Goal: Task Accomplishment & Management: Manage account settings

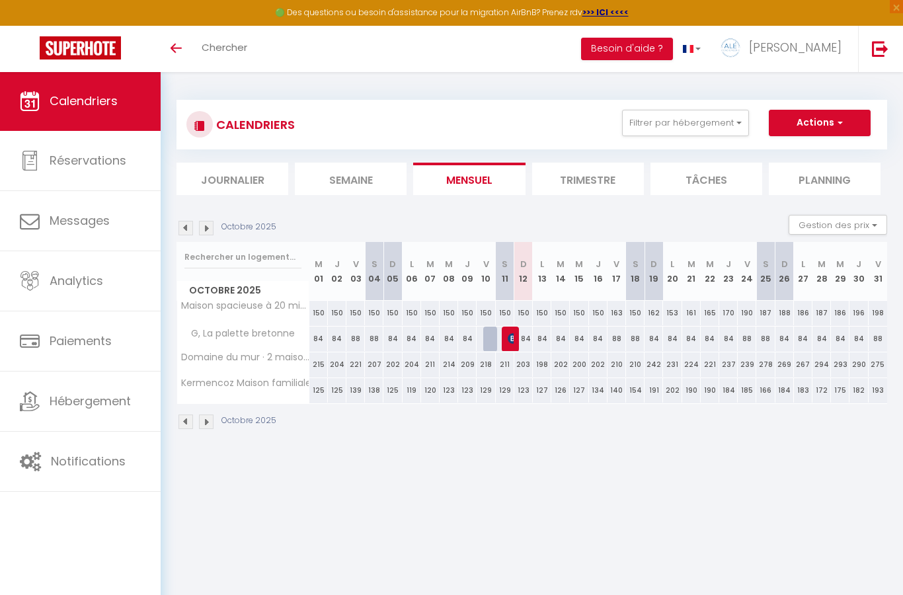
select select
click at [492, 338] on div at bounding box center [492, 338] width 18 height 25
type input "88"
select select "1"
type input "Ven 10 Octobre 2025"
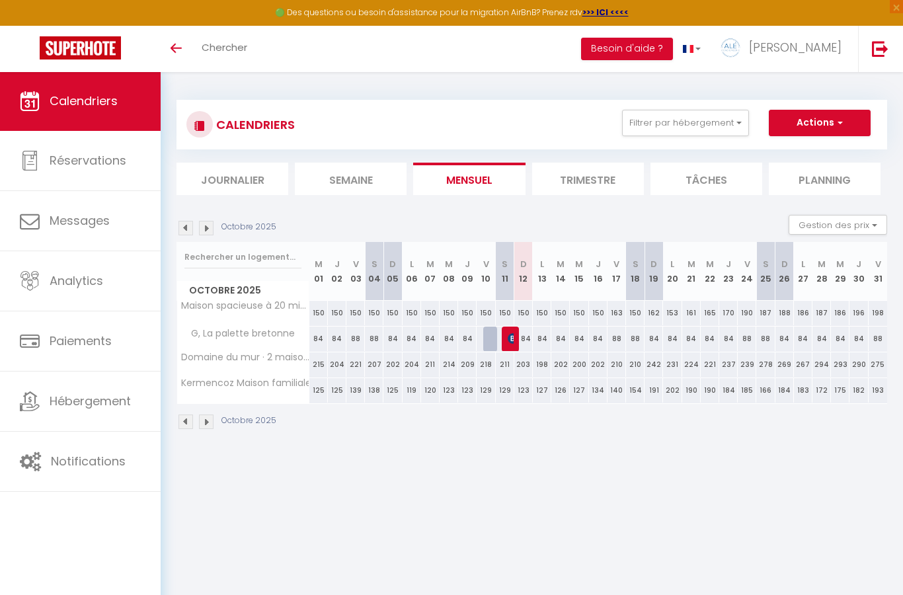
type input "Sam 11 Octobre 2025"
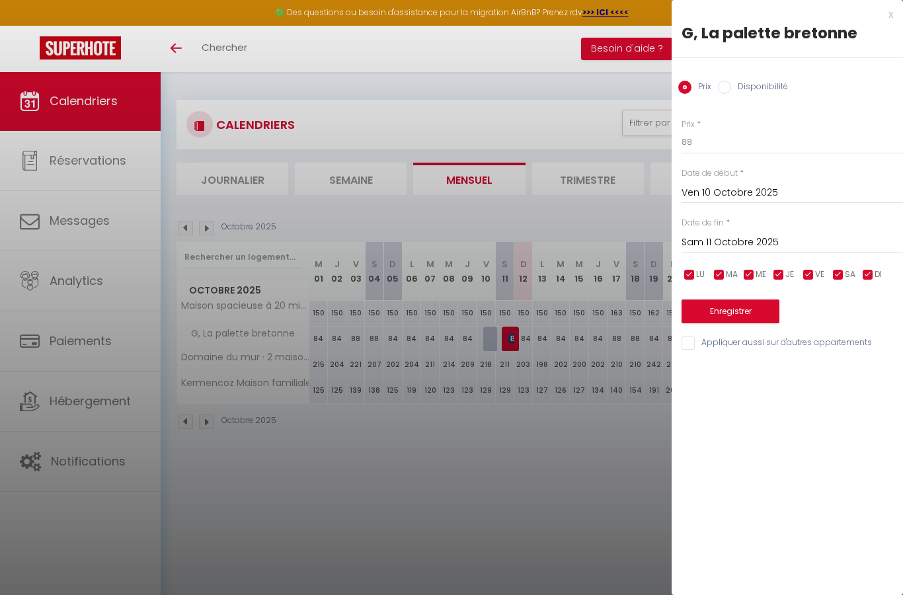
click at [739, 81] on label "Disponibilité" at bounding box center [759, 88] width 57 height 15
click at [731, 81] on input "Disponibilité" at bounding box center [724, 87] width 13 height 13
radio input "true"
radio input "false"
click at [758, 139] on select "Disponible Indisponible" at bounding box center [791, 142] width 221 height 25
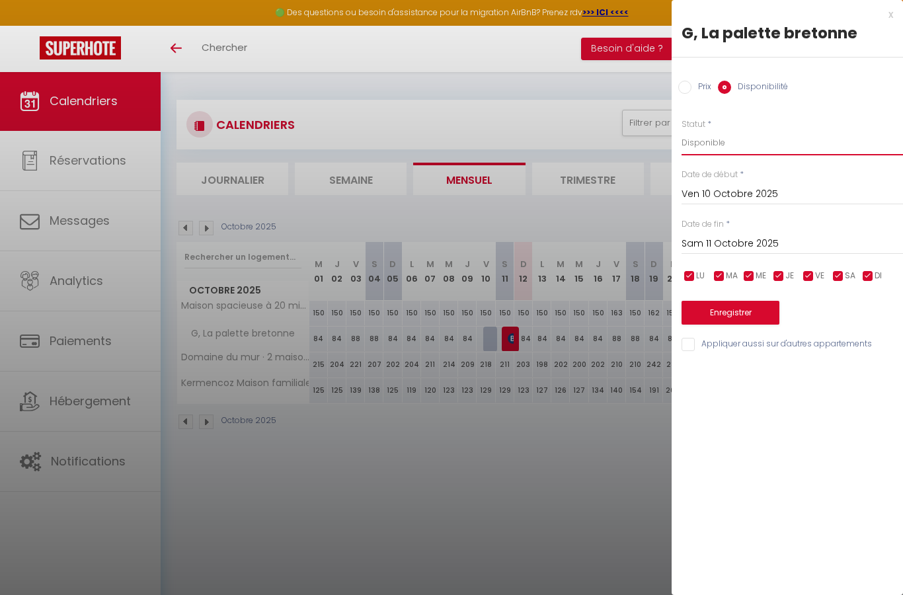
select select "0"
click at [867, 276] on input "checkbox" at bounding box center [867, 276] width 13 height 13
checkbox input "false"
click at [735, 142] on select "Disponible Indisponible" at bounding box center [791, 142] width 221 height 25
click at [724, 196] on input "Ven 10 Octobre 2025" at bounding box center [791, 194] width 221 height 17
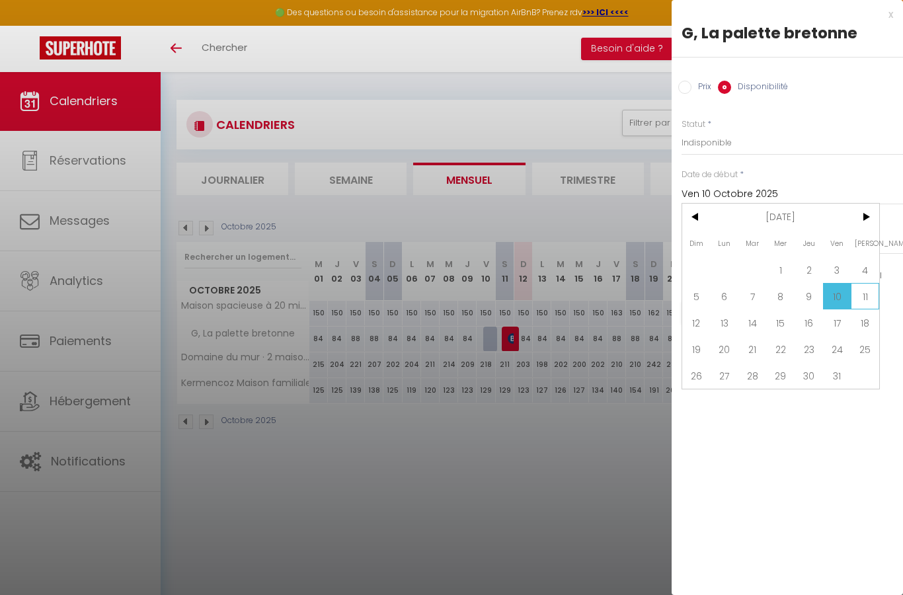
click at [862, 297] on span "11" at bounding box center [864, 296] width 28 height 26
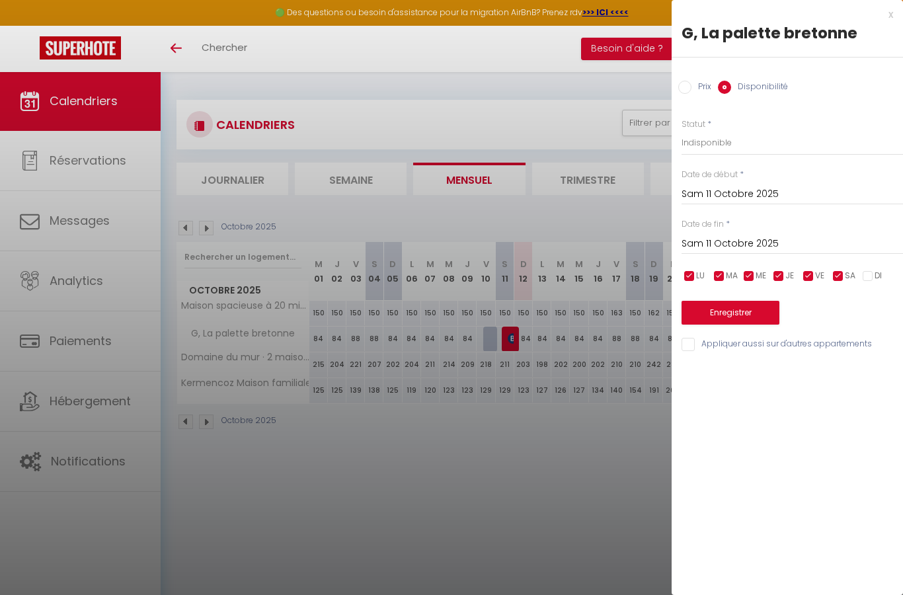
click at [762, 198] on input "Sam 11 Octobre 2025" at bounding box center [791, 194] width 221 height 17
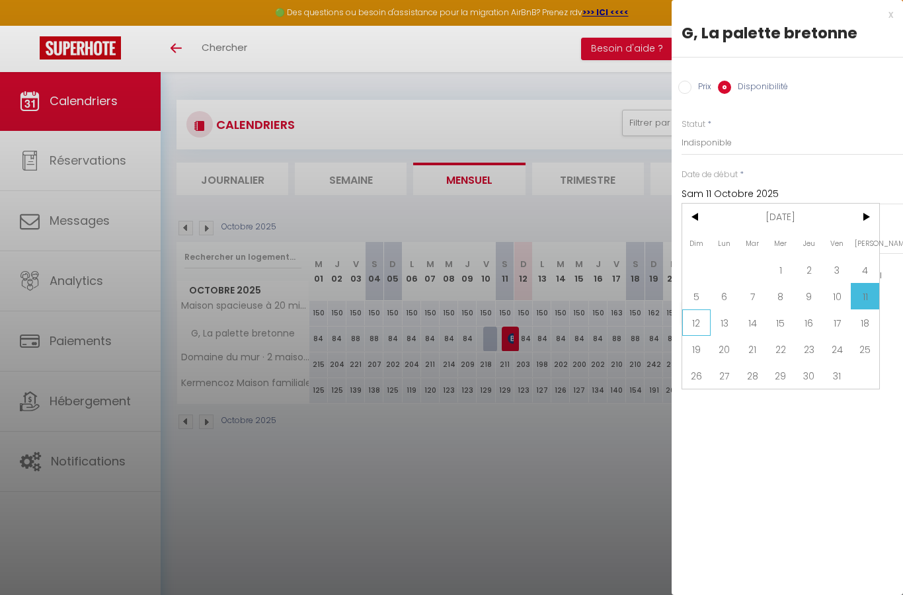
click at [698, 322] on span "12" at bounding box center [696, 322] width 28 height 26
type input "Dim 12 Octobre 2025"
type input "Lun 13 Octobre 2025"
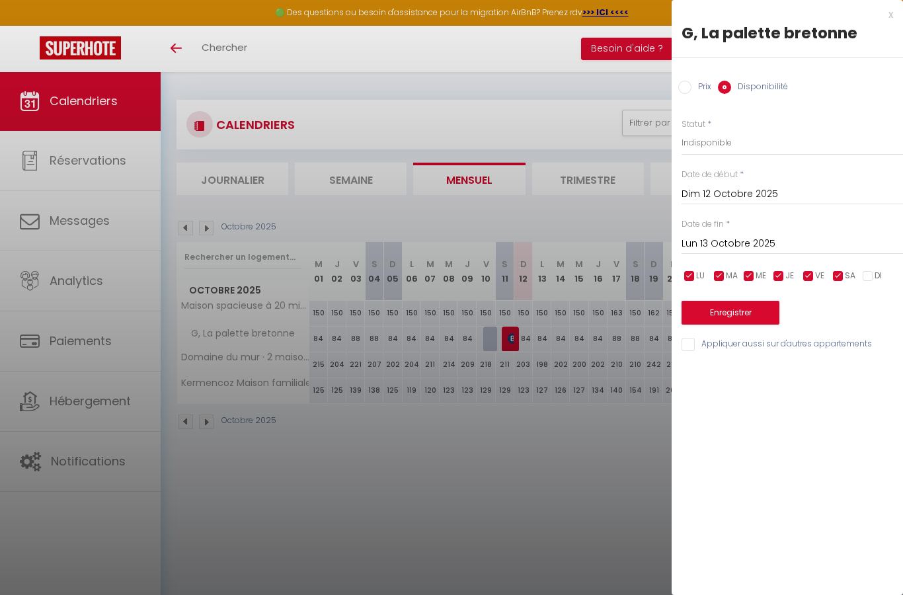
click at [752, 235] on input "Lun 13 Octobre 2025" at bounding box center [791, 243] width 221 height 17
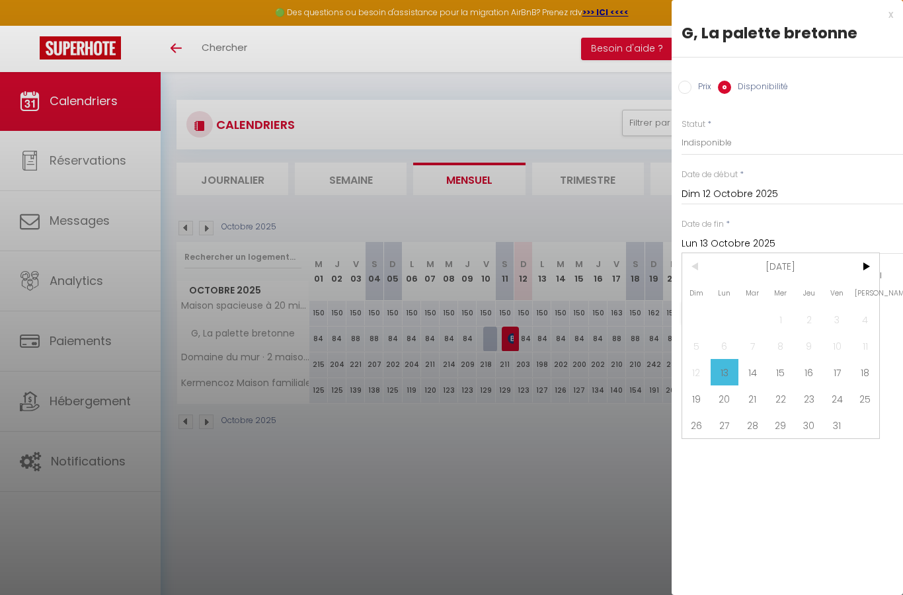
click at [726, 369] on span "13" at bounding box center [724, 372] width 28 height 26
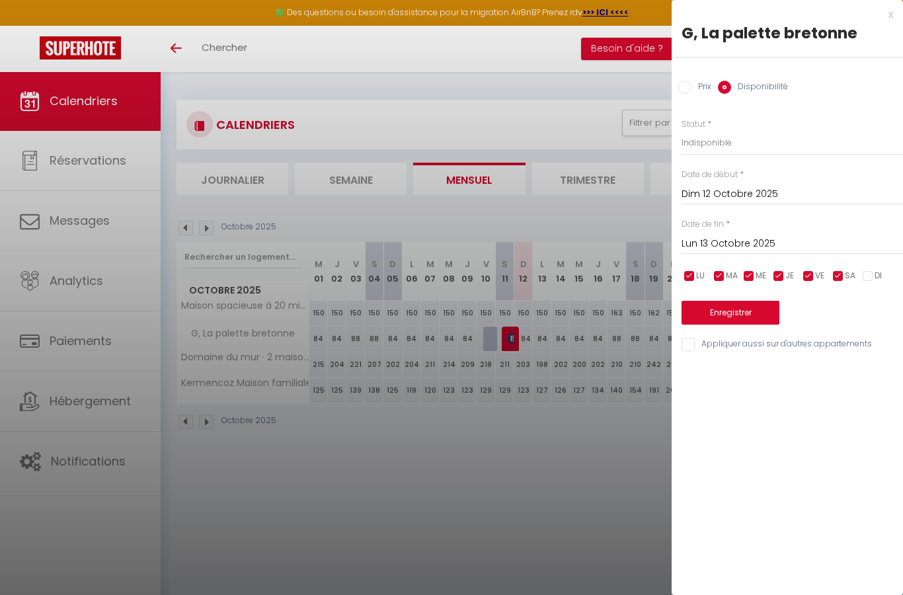
click at [837, 203] on input "Dim 12 Octobre 2025" at bounding box center [791, 194] width 221 height 17
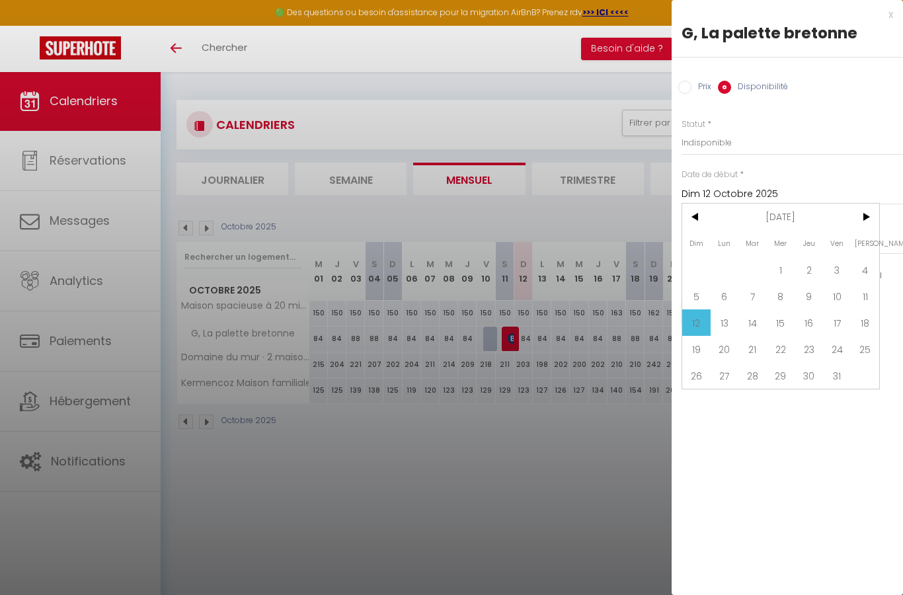
click at [841, 177] on div "Date de début * [DATE] < [DATE] > Dim Lun Mar Mer Jeu Ven Sam 1 2 3 4 5 6 7 8 9…" at bounding box center [791, 186] width 221 height 36
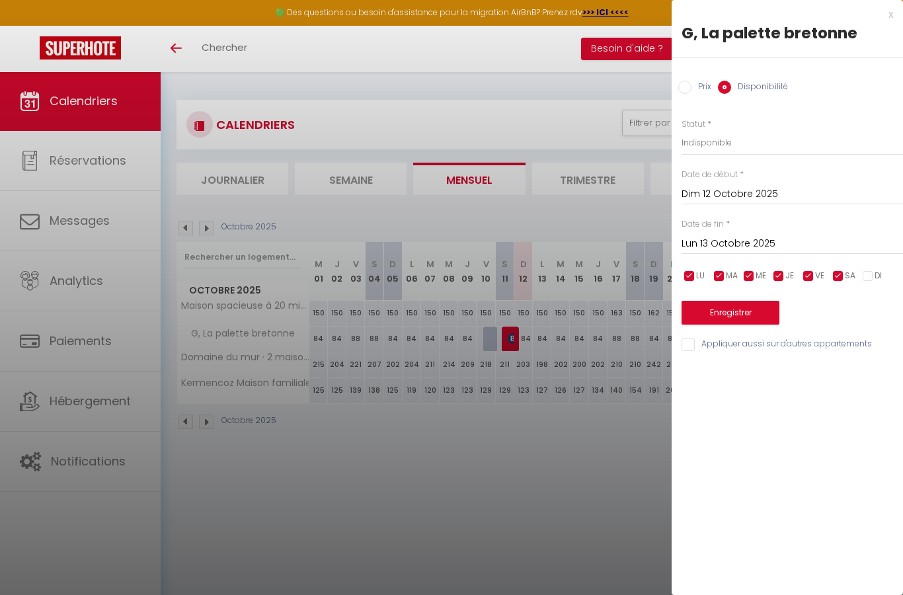
click at [873, 269] on li "DI" at bounding box center [873, 276] width 13 height 15
checkbox input "true"
click at [694, 273] on input "checkbox" at bounding box center [688, 276] width 13 height 13
checkbox input "false"
click at [724, 277] on input "checkbox" at bounding box center [718, 276] width 13 height 13
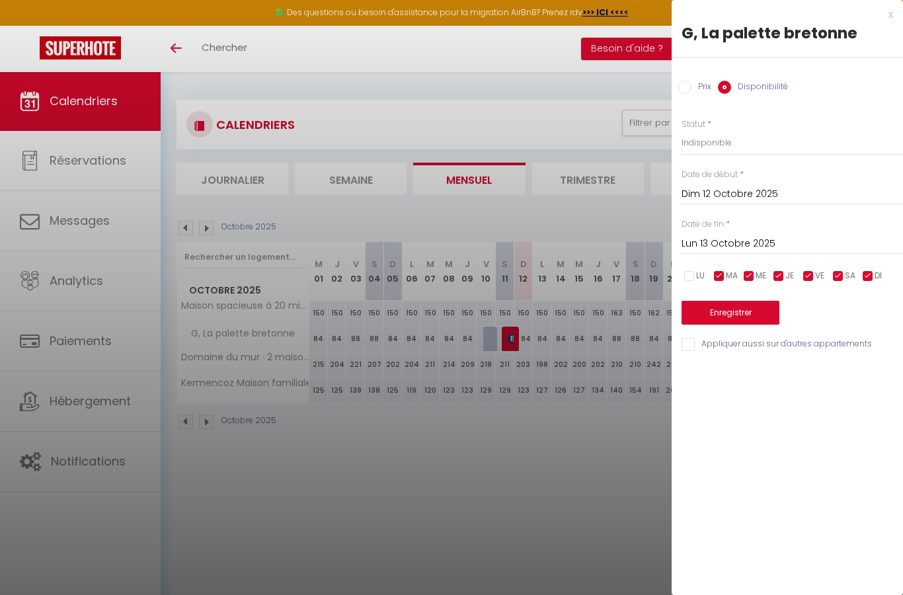
checkbox input "false"
click at [745, 277] on input "checkbox" at bounding box center [748, 276] width 13 height 13
checkbox input "true"
click at [792, 270] on span "JE" at bounding box center [789, 276] width 9 height 13
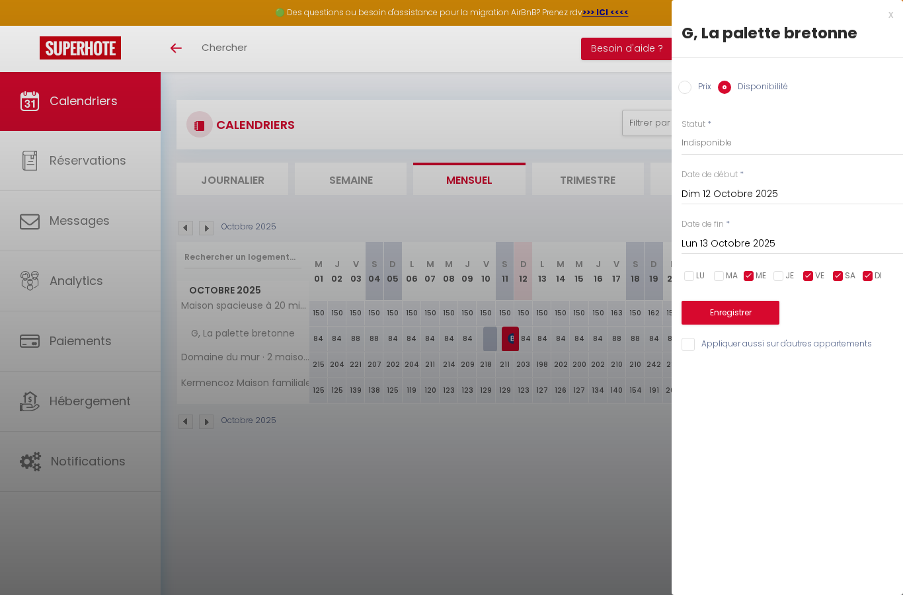
checkbox input "false"
click at [742, 272] on input "checkbox" at bounding box center [748, 276] width 13 height 13
checkbox input "false"
click at [810, 272] on input "checkbox" at bounding box center [807, 276] width 13 height 13
click at [809, 272] on input "checkbox" at bounding box center [807, 276] width 13 height 13
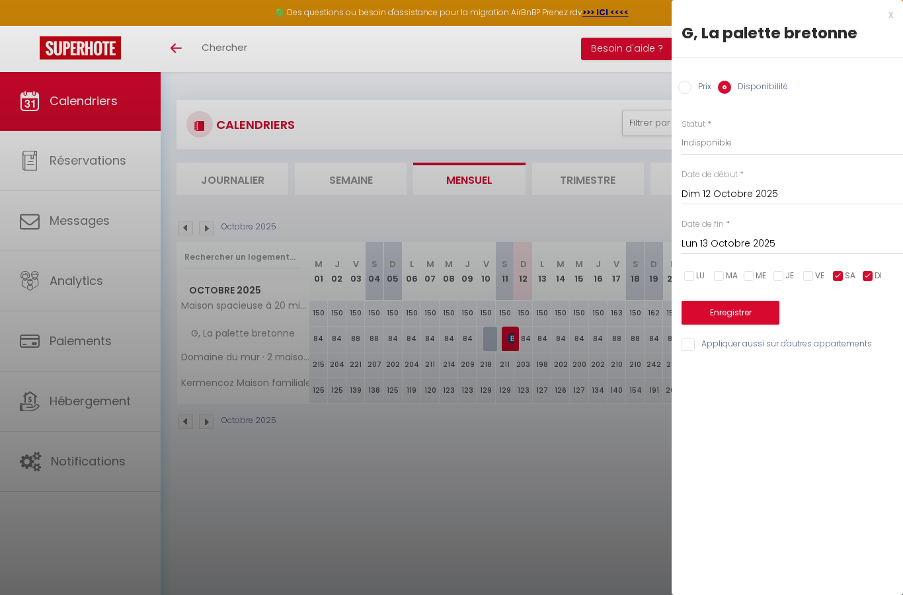
checkbox input "true"
click at [834, 274] on input "checkbox" at bounding box center [837, 276] width 13 height 13
checkbox input "false"
click at [808, 270] on input "checkbox" at bounding box center [807, 276] width 13 height 13
checkbox input "false"
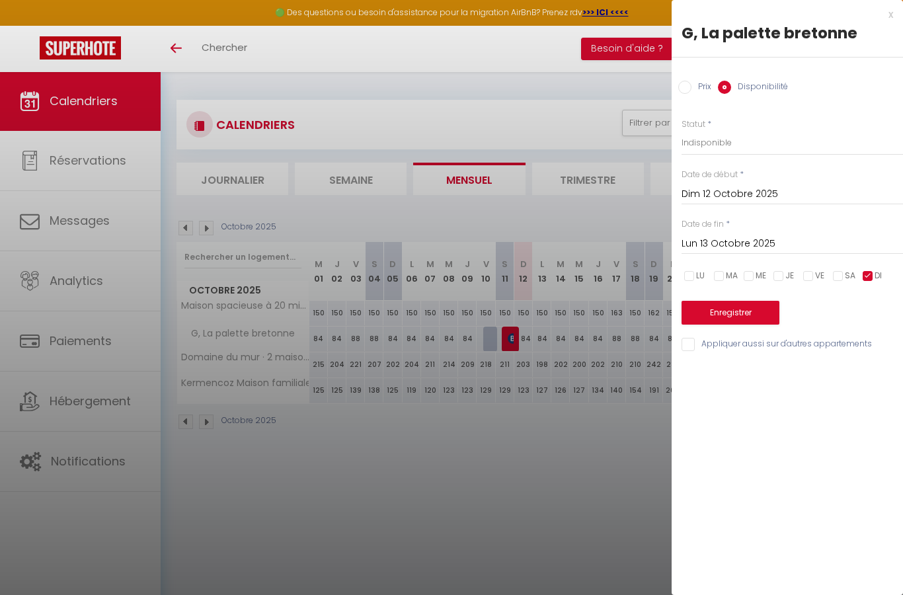
click at [871, 275] on input "checkbox" at bounding box center [867, 276] width 13 height 13
checkbox input "false"
click at [694, 270] on input "checkbox" at bounding box center [688, 276] width 13 height 13
checkbox input "true"
click at [732, 275] on span "MA" at bounding box center [731, 276] width 12 height 13
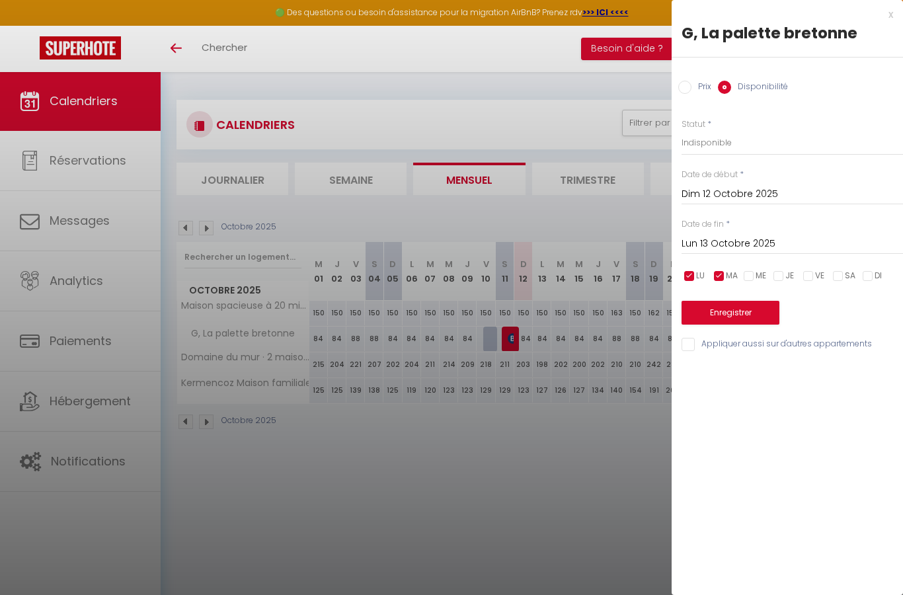
checkbox input "true"
click at [758, 270] on span "ME" at bounding box center [760, 276] width 11 height 13
click at [757, 270] on span "ME" at bounding box center [760, 276] width 11 height 13
checkbox input "false"
click at [792, 270] on span "JE" at bounding box center [789, 276] width 9 height 13
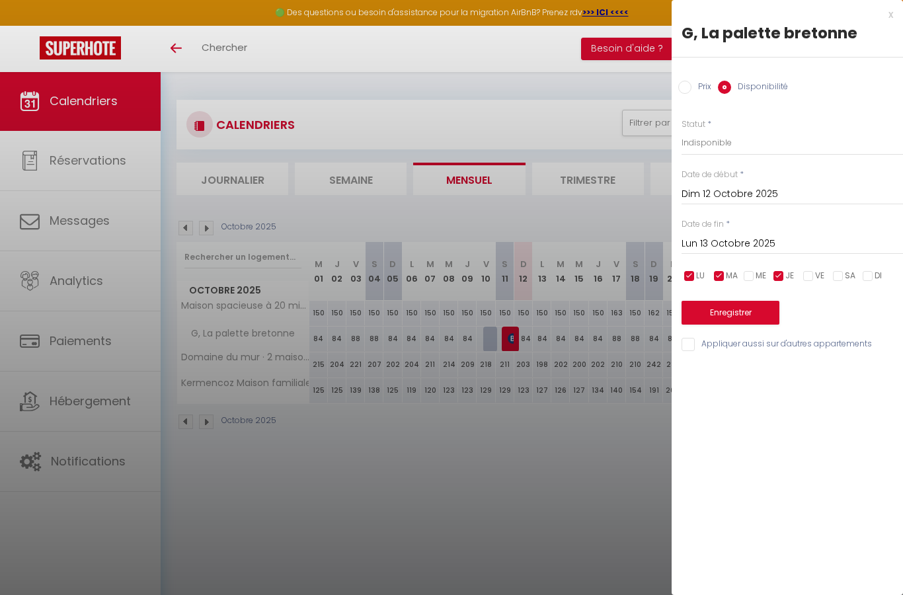
checkbox input "true"
click at [747, 270] on input "checkbox" at bounding box center [748, 276] width 13 height 13
checkbox input "true"
click at [813, 270] on input "checkbox" at bounding box center [807, 276] width 13 height 13
checkbox input "true"
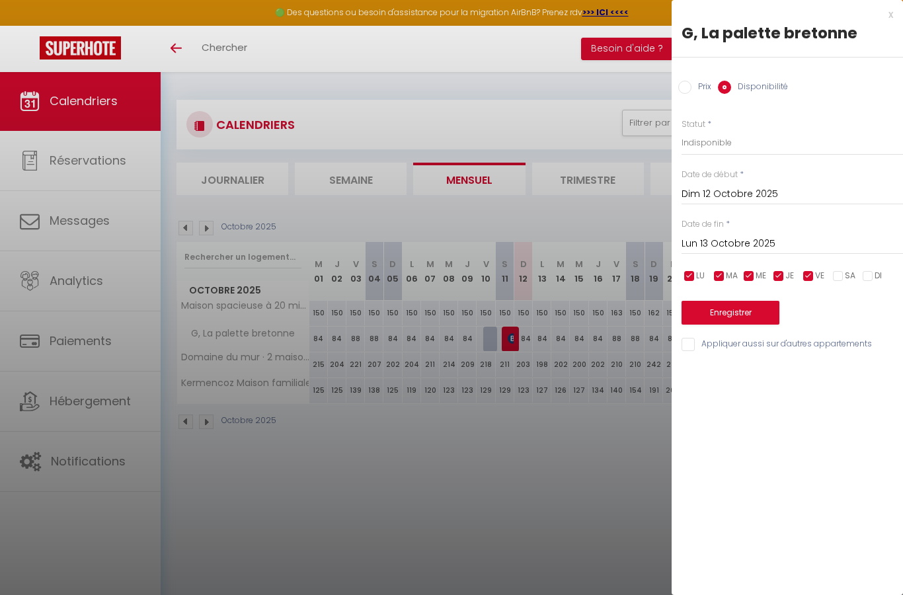
click at [842, 270] on input "checkbox" at bounding box center [837, 276] width 13 height 13
click at [844, 271] on span "SA" at bounding box center [849, 276] width 11 height 13
checkbox input "false"
click at [869, 271] on input "checkbox" at bounding box center [867, 276] width 13 height 13
checkbox input "true"
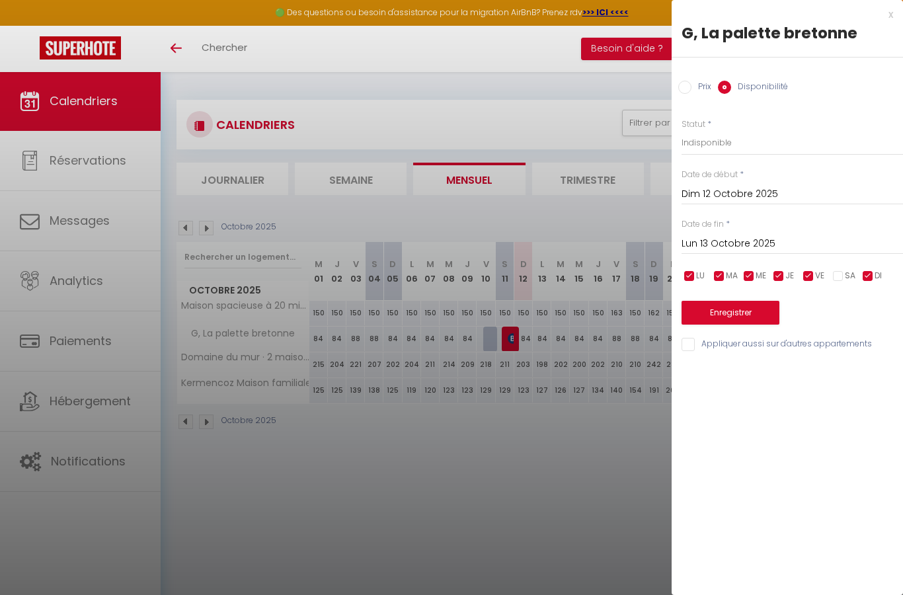
click at [838, 270] on input "checkbox" at bounding box center [837, 276] width 13 height 13
checkbox input "true"
click at [750, 309] on button "Enregistrer" at bounding box center [730, 313] width 98 height 24
